Goal: Task Accomplishment & Management: Manage account settings

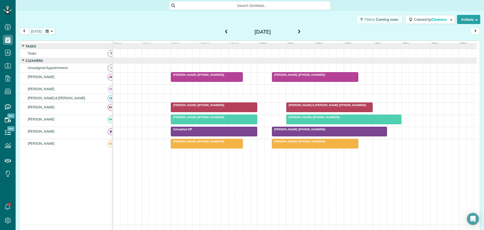
scroll to position [8, 0]
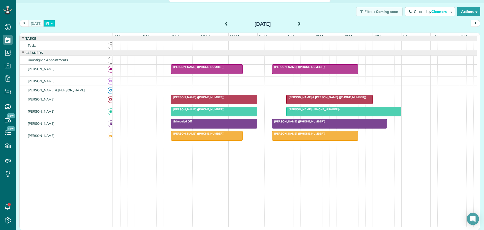
click at [50, 23] on button "button" at bounding box center [49, 23] width 12 height 7
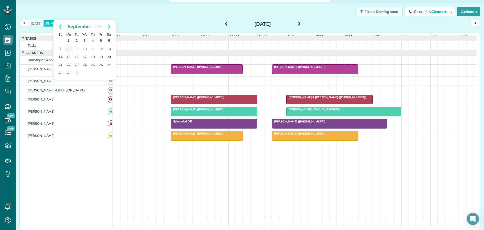
click at [52, 23] on button "button" at bounding box center [49, 23] width 12 height 7
click at [92, 40] on link "4" at bounding box center [93, 41] width 8 height 8
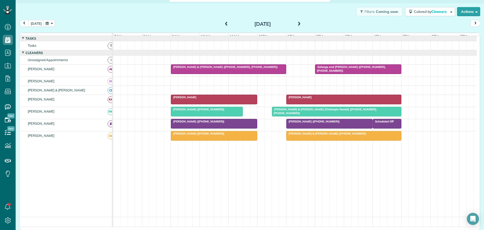
click at [297, 123] on span "[PERSON_NAME] ([PHONE_NUMBER])" at bounding box center [313, 121] width 54 height 4
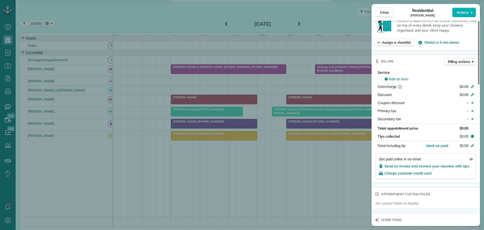
scroll to position [303, 0]
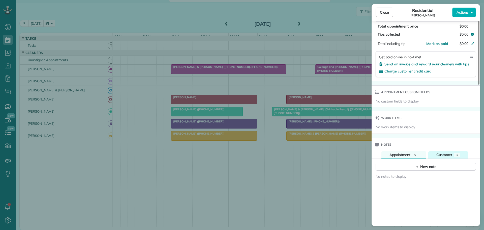
click at [442, 152] on span "Customer" at bounding box center [444, 154] width 16 height 5
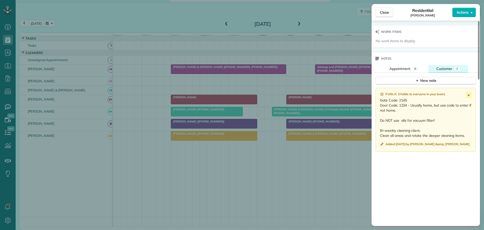
scroll to position [404, 0]
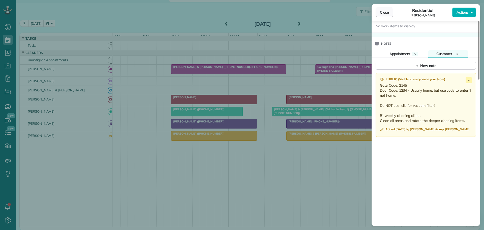
click at [384, 12] on span "Close" at bounding box center [384, 12] width 9 height 5
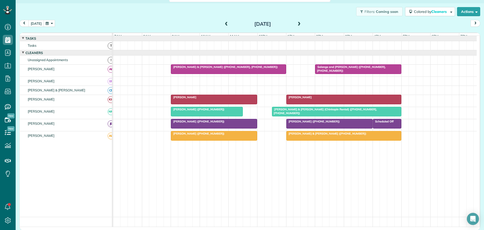
click at [36, 22] on button "[DATE]" at bounding box center [35, 23] width 15 height 7
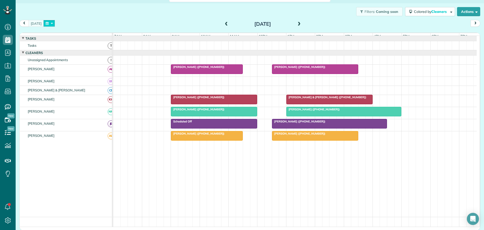
click at [53, 22] on button "button" at bounding box center [49, 23] width 12 height 7
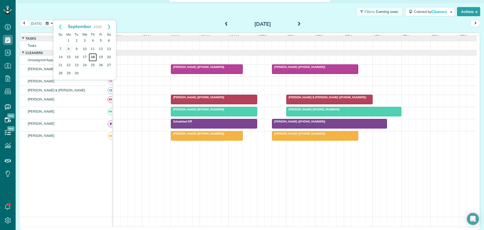
click at [93, 56] on link "18" at bounding box center [93, 57] width 8 height 8
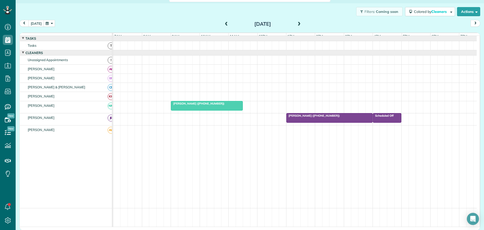
click at [34, 23] on button "[DATE]" at bounding box center [35, 23] width 15 height 7
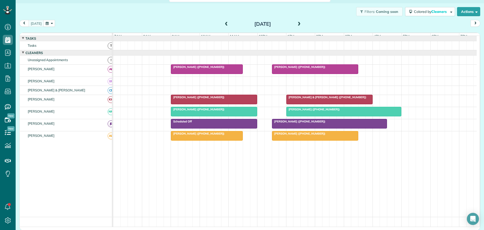
click at [296, 24] on span at bounding box center [299, 24] width 6 height 5
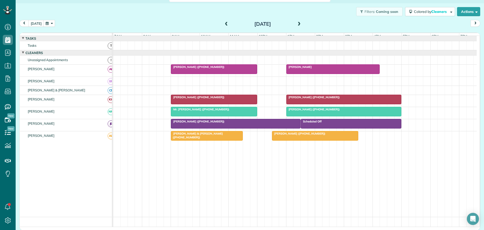
click at [296, 24] on span at bounding box center [299, 24] width 6 height 5
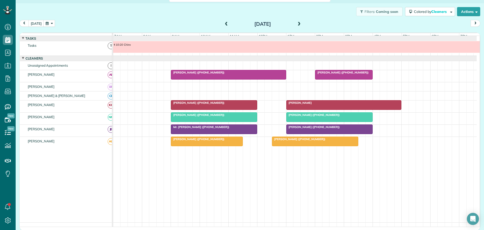
scroll to position [4, 0]
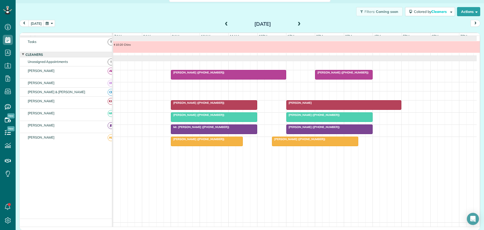
click at [296, 24] on span at bounding box center [299, 24] width 6 height 5
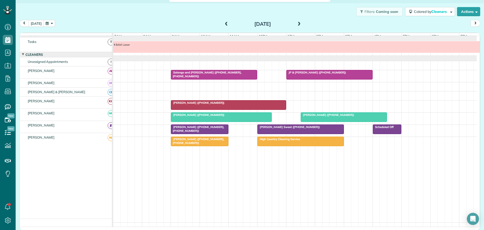
click at [296, 24] on span at bounding box center [299, 24] width 6 height 5
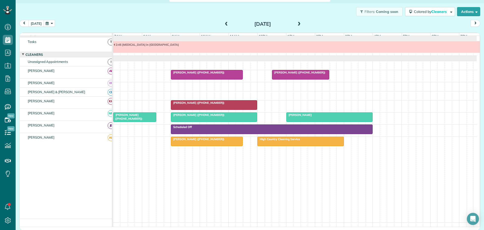
click at [35, 22] on button "[DATE]" at bounding box center [35, 23] width 15 height 7
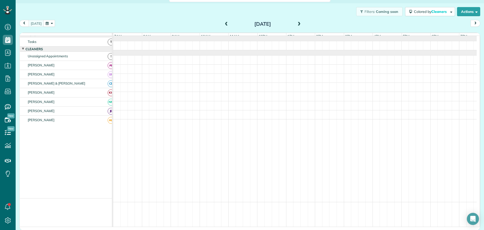
scroll to position [0, 0]
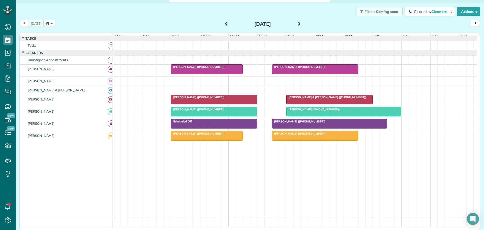
click at [308, 111] on span "[PERSON_NAME] ([PHONE_NUMBER])" at bounding box center [313, 109] width 54 height 4
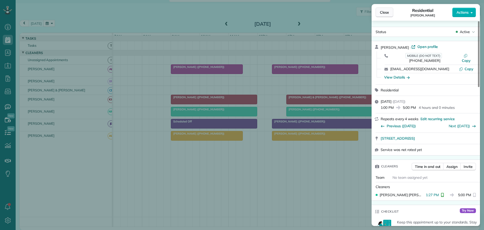
click at [383, 11] on span "Close" at bounding box center [384, 12] width 9 height 5
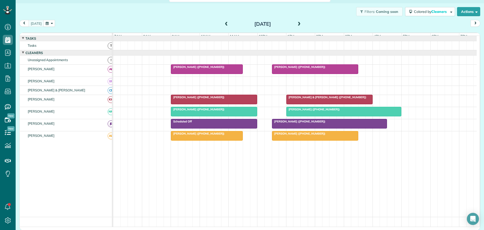
click at [226, 111] on div "[PERSON_NAME] ([PHONE_NUMBER])" at bounding box center [213, 109] width 83 height 4
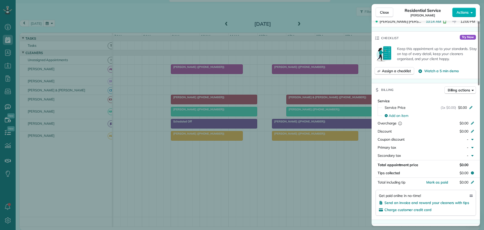
scroll to position [101, 0]
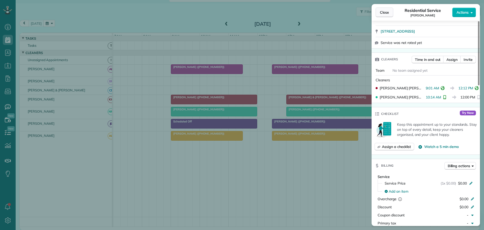
click at [383, 12] on span "Close" at bounding box center [384, 12] width 9 height 5
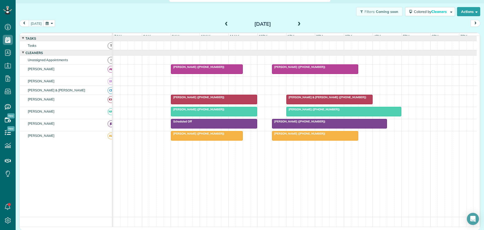
click at [302, 123] on span "[PERSON_NAME] ([PHONE_NUMBER])" at bounding box center [299, 121] width 54 height 4
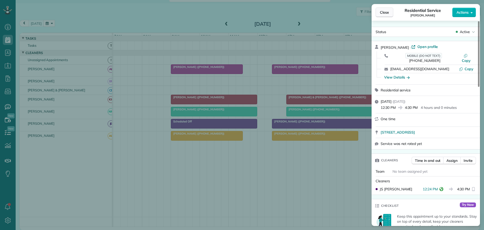
click at [386, 13] on span "Close" at bounding box center [384, 12] width 9 height 5
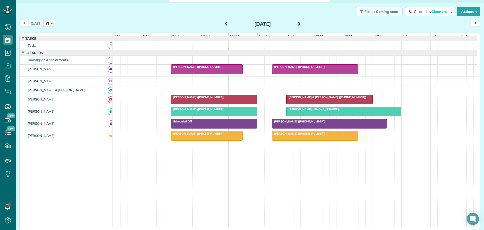
click at [196, 69] on span "[PERSON_NAME] ([PHONE_NUMBER])" at bounding box center [198, 67] width 54 height 4
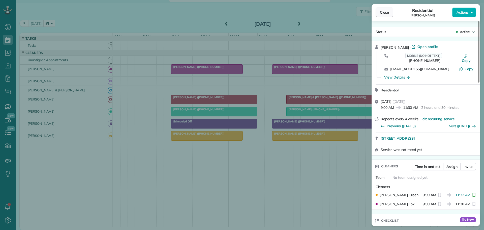
click at [386, 14] on span "Close" at bounding box center [384, 12] width 9 height 5
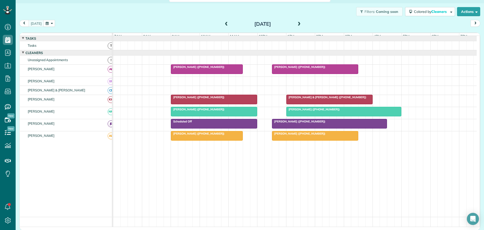
click at [300, 69] on span "[PERSON_NAME] ([PHONE_NUMBER])" at bounding box center [299, 67] width 54 height 4
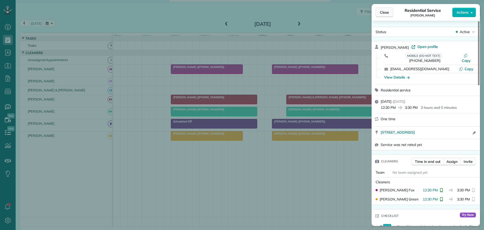
click at [383, 12] on span "Close" at bounding box center [384, 12] width 9 height 5
